Goal: Task Accomplishment & Management: Manage account settings

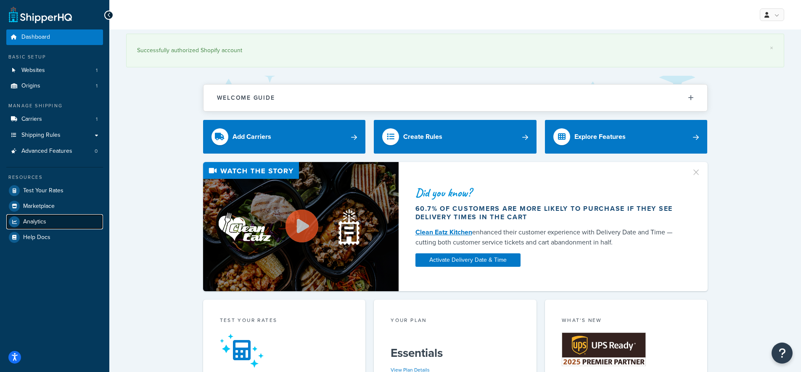
click at [39, 224] on span "Analytics" at bounding box center [34, 221] width 23 height 7
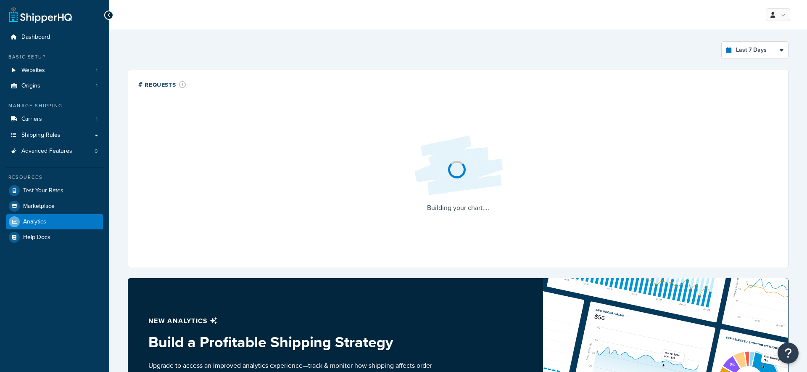
select select "last_7_days"
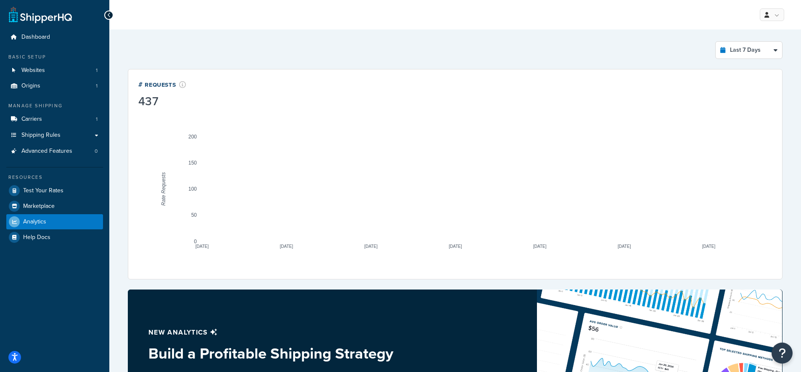
click at [448, 238] on icon "A chart." at bounding box center [455, 192] width 507 height 98
drag, startPoint x: 481, startPoint y: 211, endPoint x: 469, endPoint y: 216, distance: 12.6
click at [480, 212] on icon "A chart." at bounding box center [455, 192] width 507 height 98
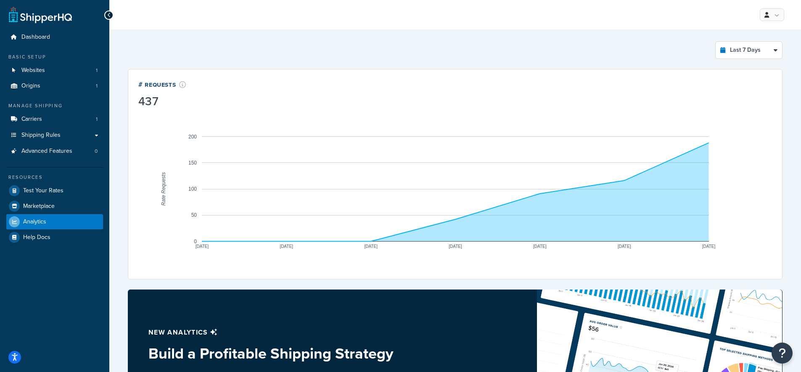
click at [465, 216] on icon "A chart." at bounding box center [455, 192] width 507 height 98
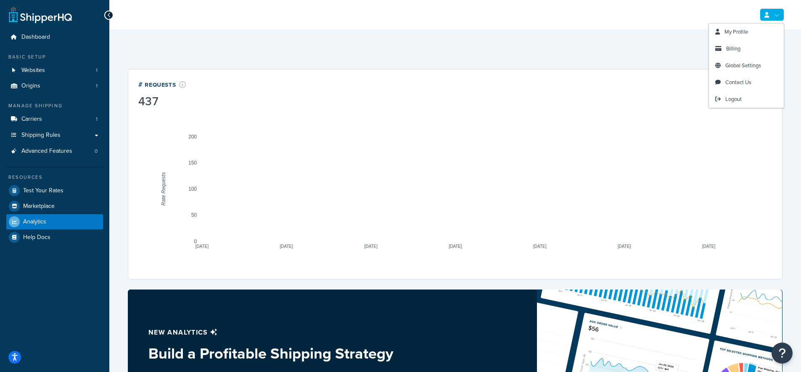
click at [765, 11] on link at bounding box center [772, 14] width 24 height 13
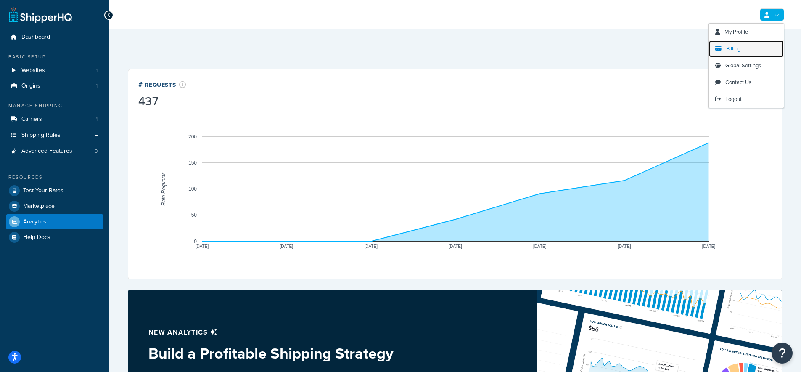
click at [735, 51] on span "Billing" at bounding box center [733, 49] width 14 height 8
